Goal: Use online tool/utility: Utilize a website feature to perform a specific function

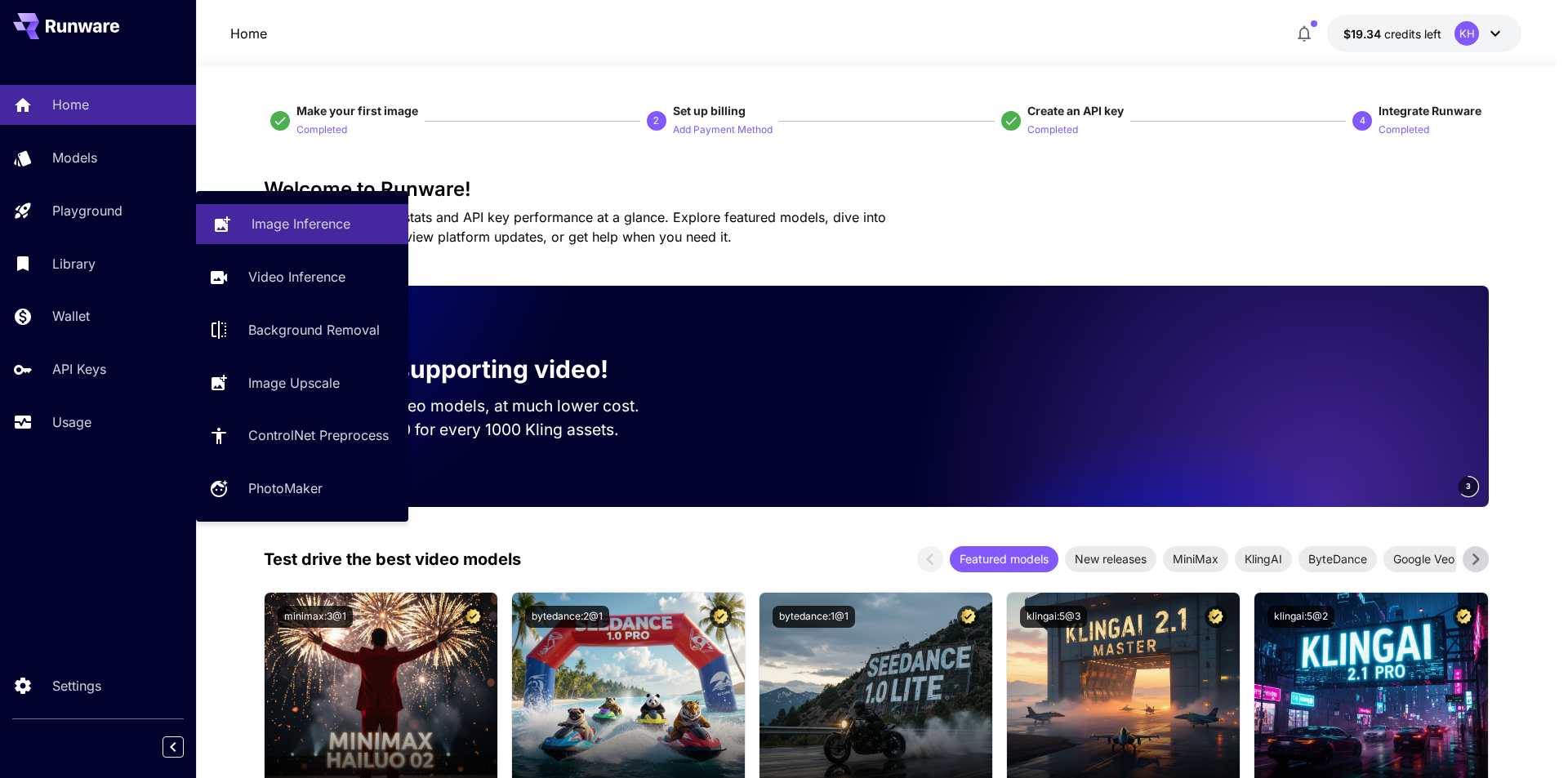
click at [276, 230] on p "Image Inference" at bounding box center [301, 224] width 99 height 20
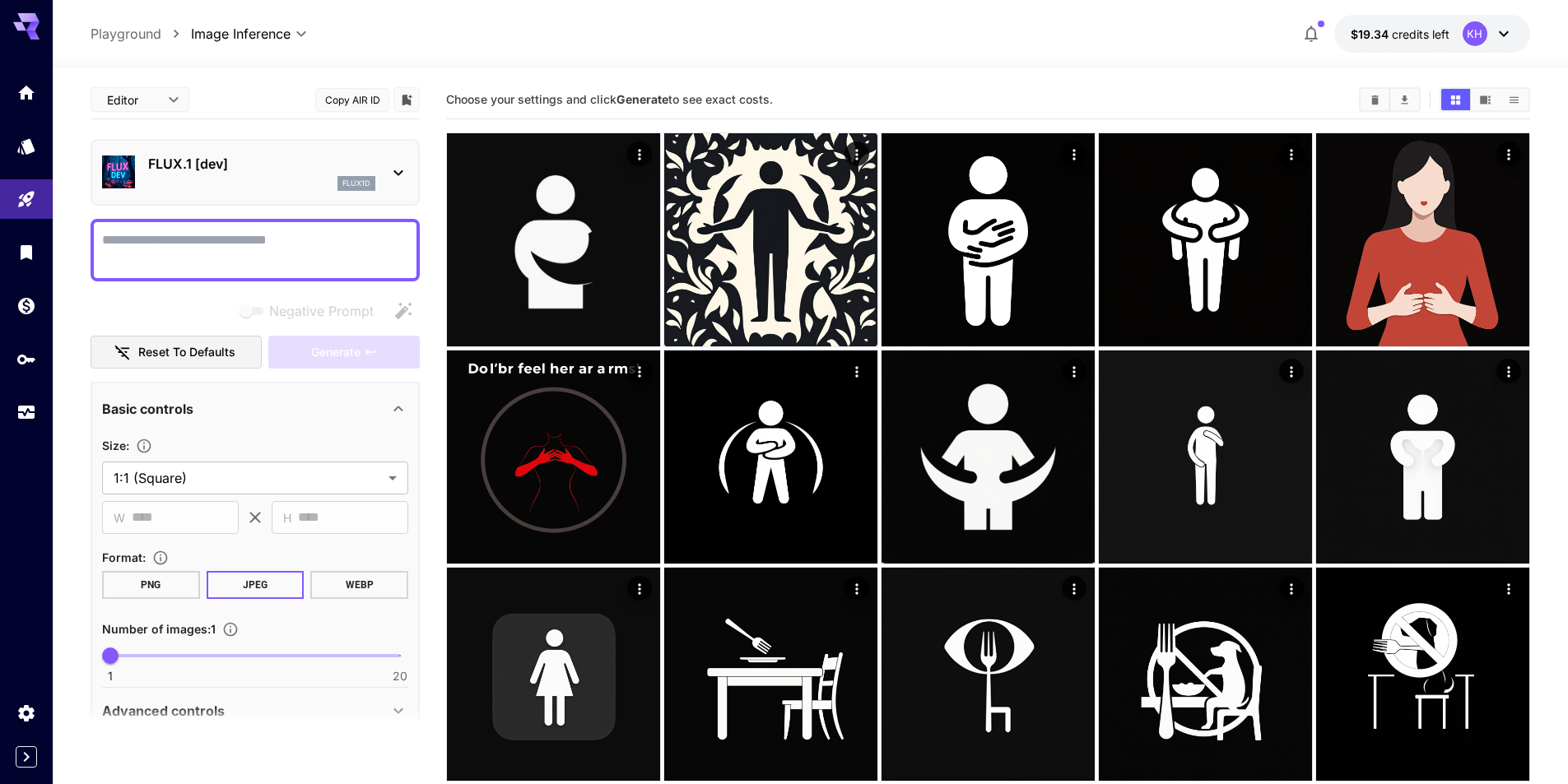
click at [235, 231] on textarea "Negative Prompt" at bounding box center [255, 251] width 306 height 40
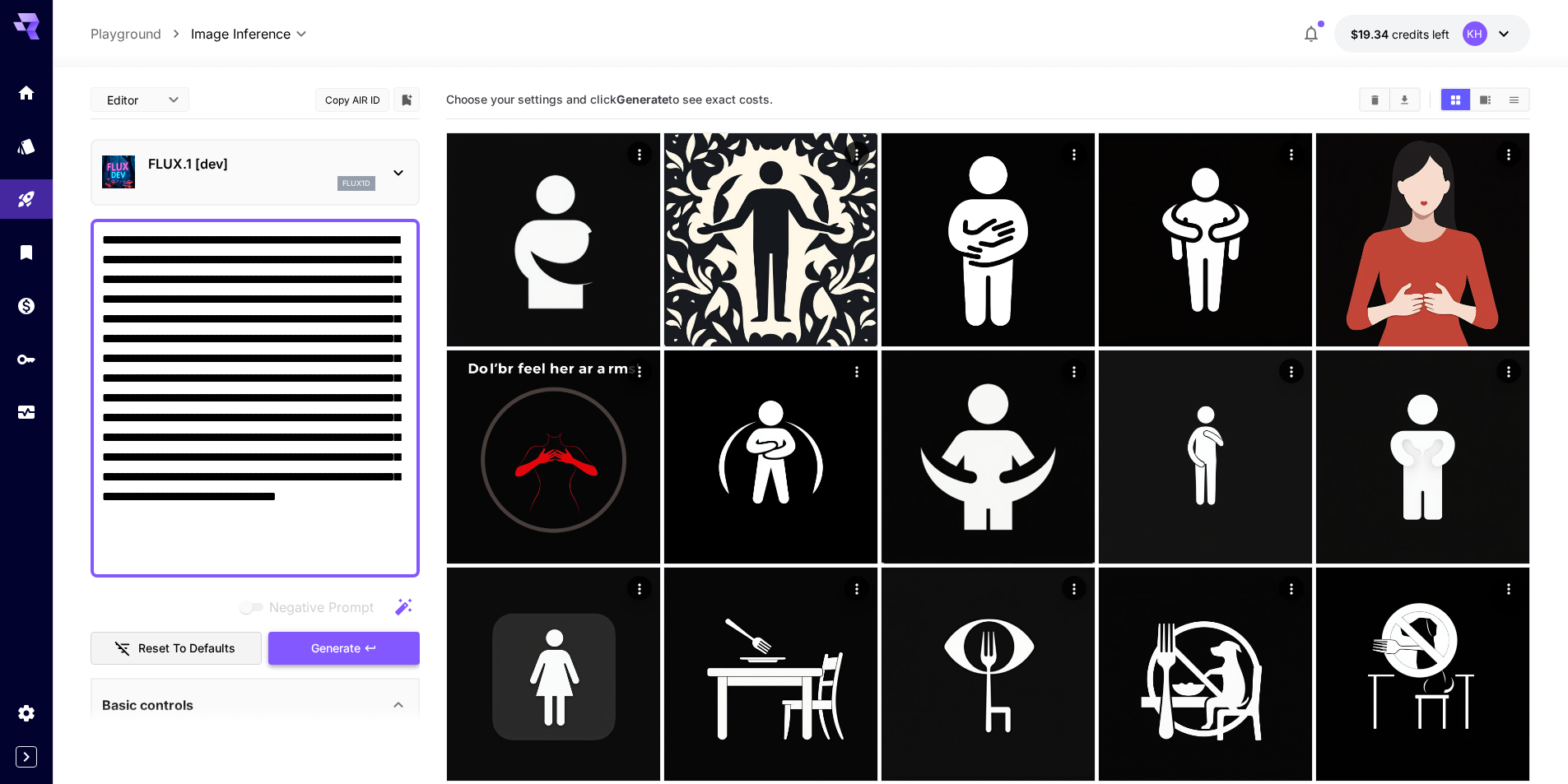
type textarea "**********"
click at [353, 642] on span "Generate" at bounding box center [335, 648] width 49 height 21
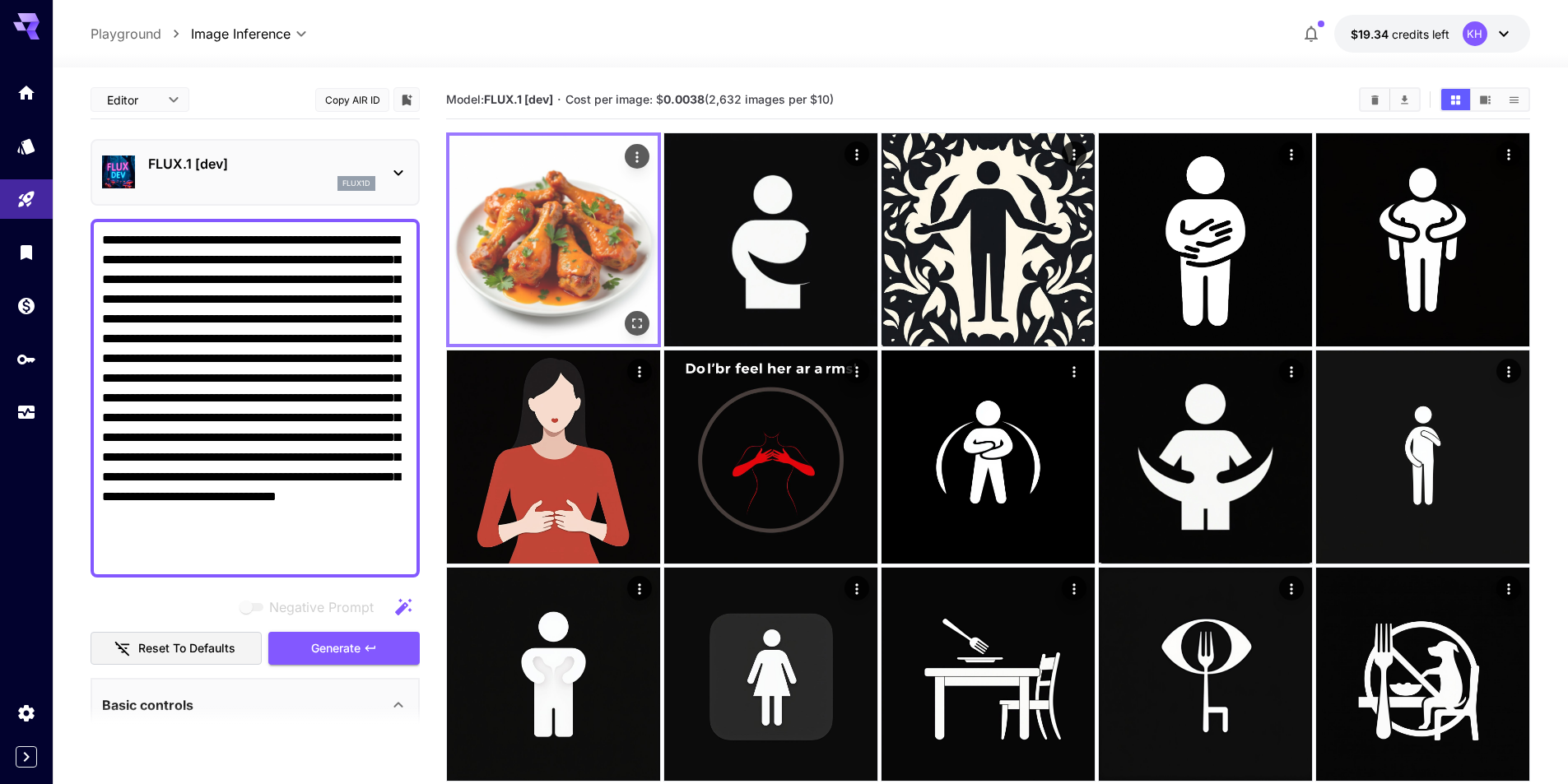
click at [597, 244] on img at bounding box center [553, 240] width 208 height 208
click at [637, 321] on icon "Open in fullscreen" at bounding box center [637, 324] width 17 height 17
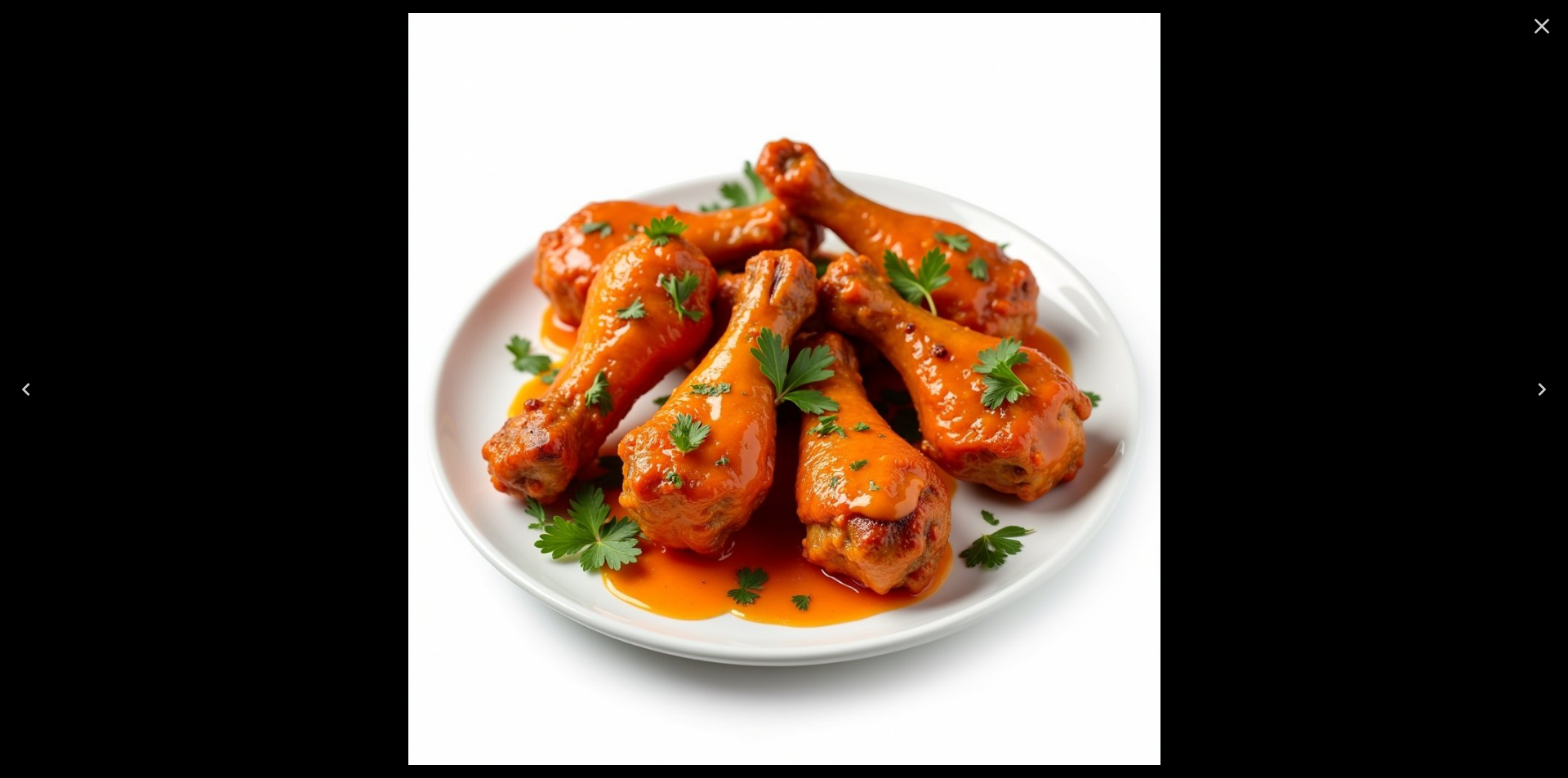
click at [1543, 386] on icon "Next" at bounding box center [1542, 389] width 26 height 26
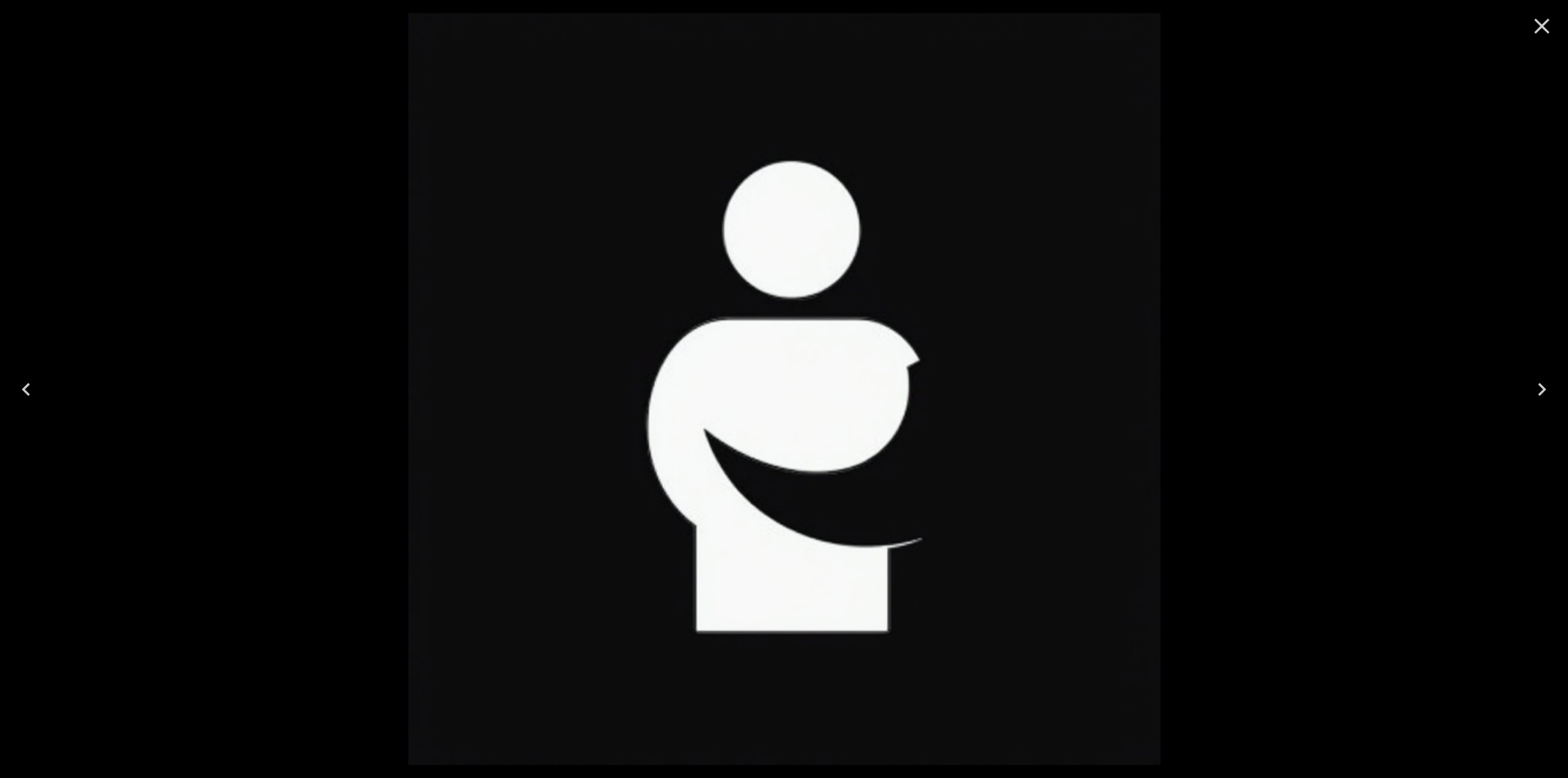
click at [21, 394] on icon "Previous" at bounding box center [26, 389] width 26 height 26
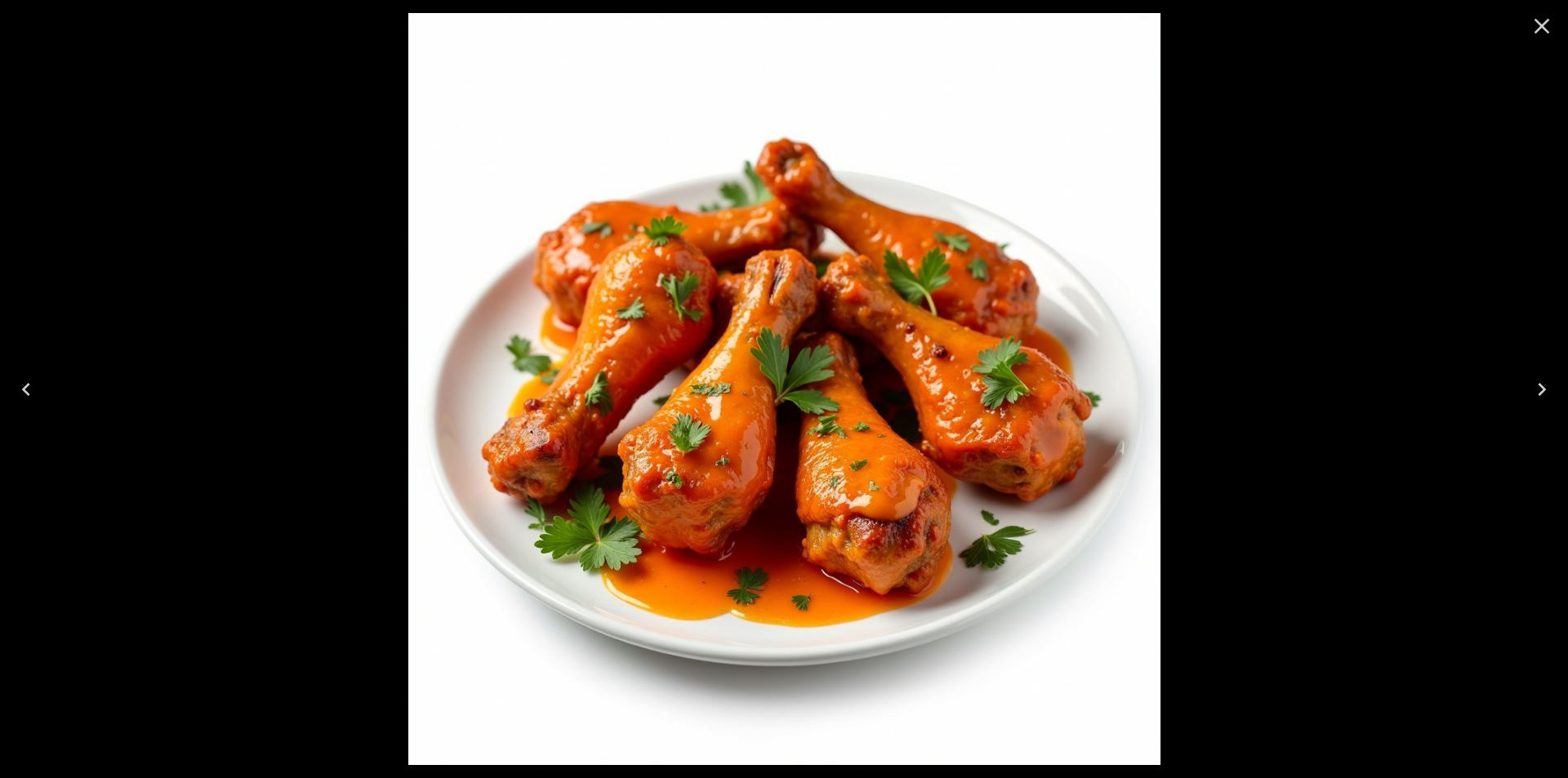
click at [1537, 29] on icon "Close" at bounding box center [1542, 26] width 26 height 26
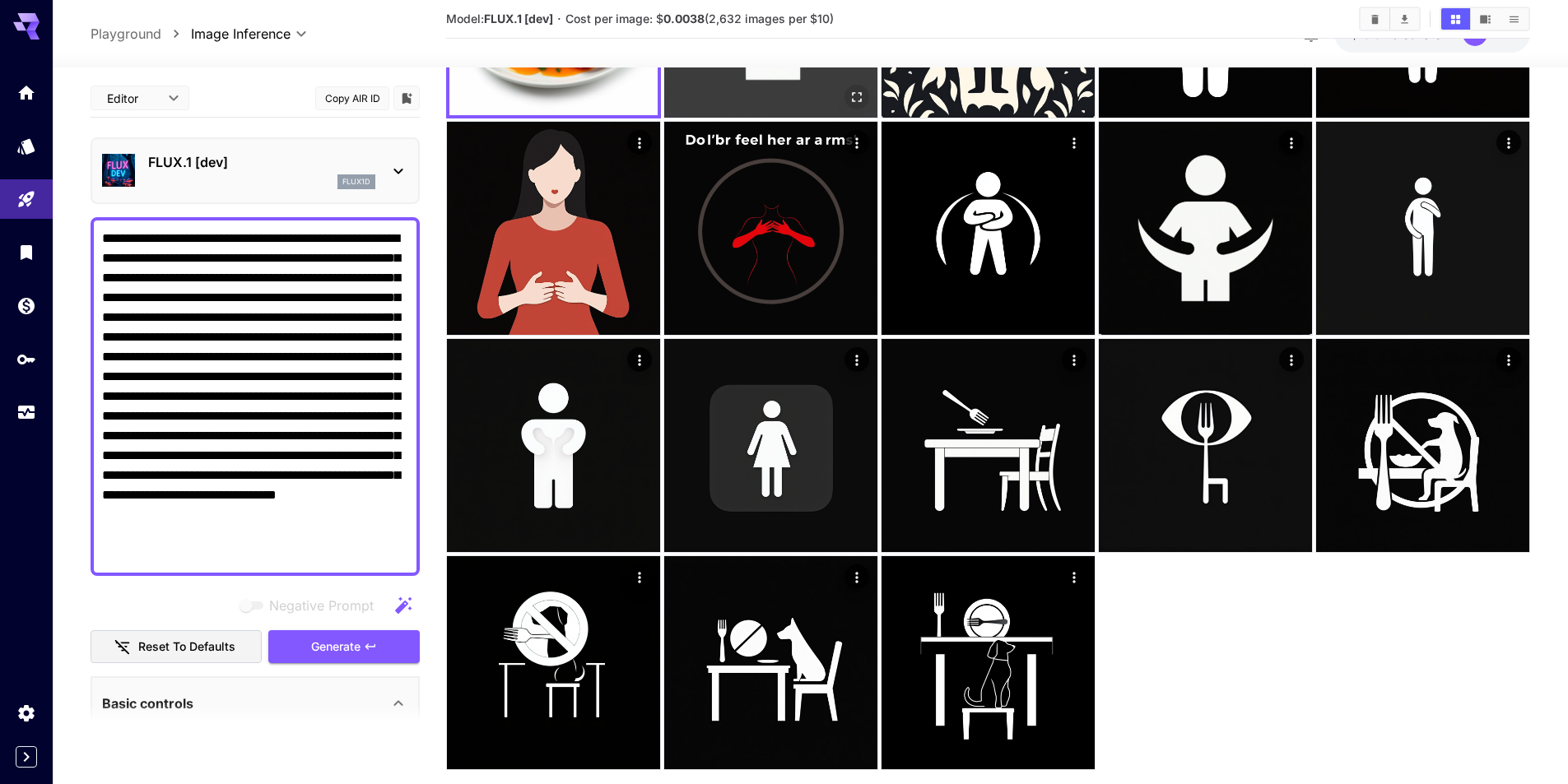
scroll to position [264, 0]
